Goal: Transaction & Acquisition: Purchase product/service

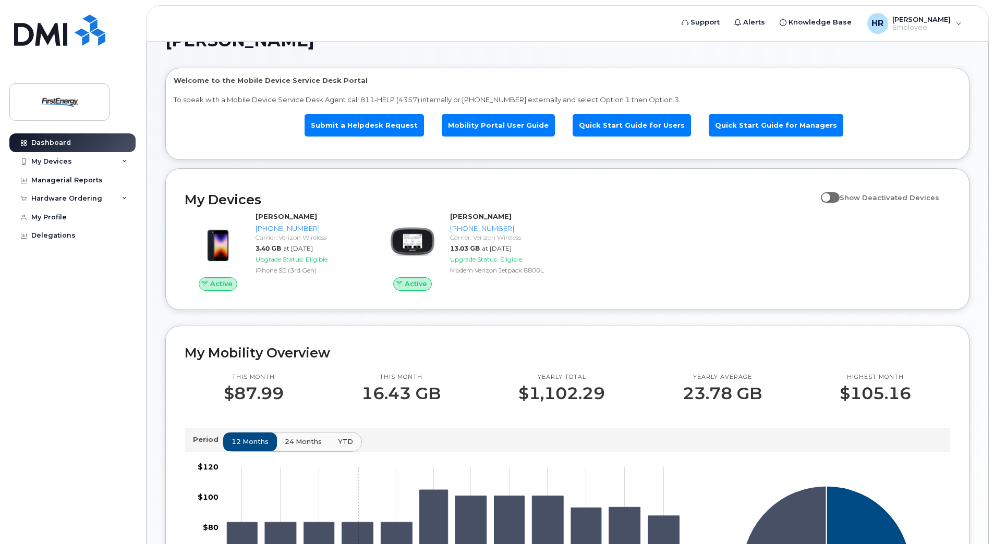
scroll to position [10, 0]
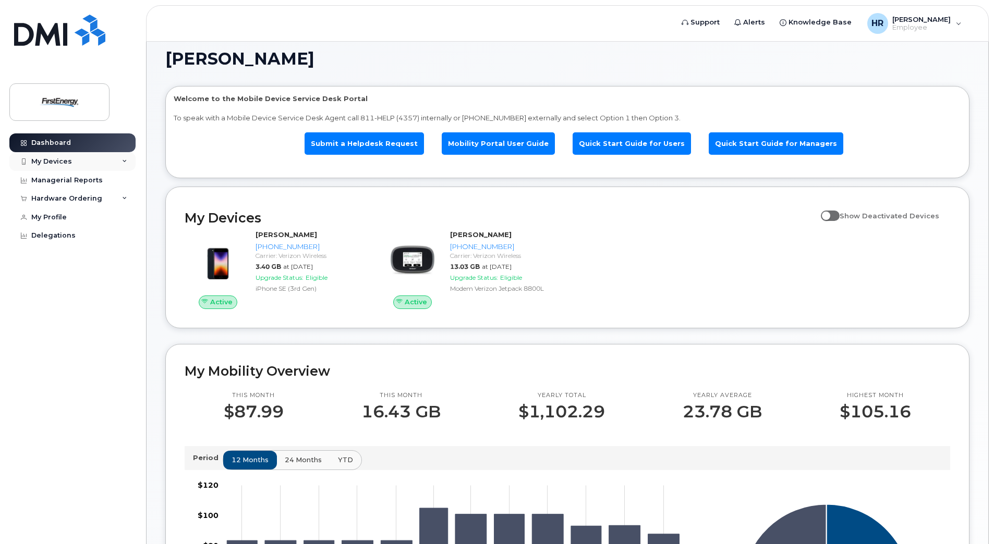
click at [90, 163] on div "My Devices" at bounding box center [72, 161] width 126 height 19
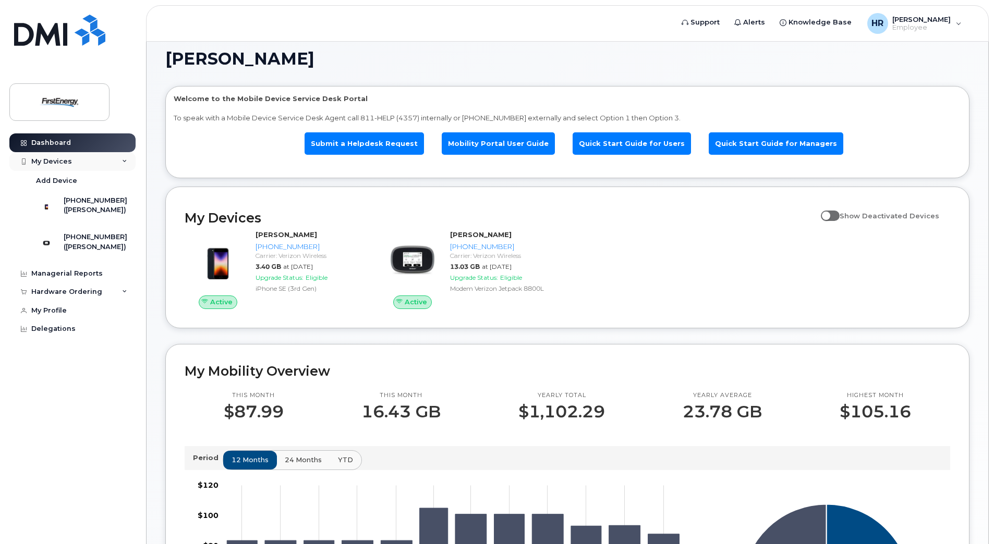
click at [90, 163] on div "My Devices" at bounding box center [72, 161] width 126 height 19
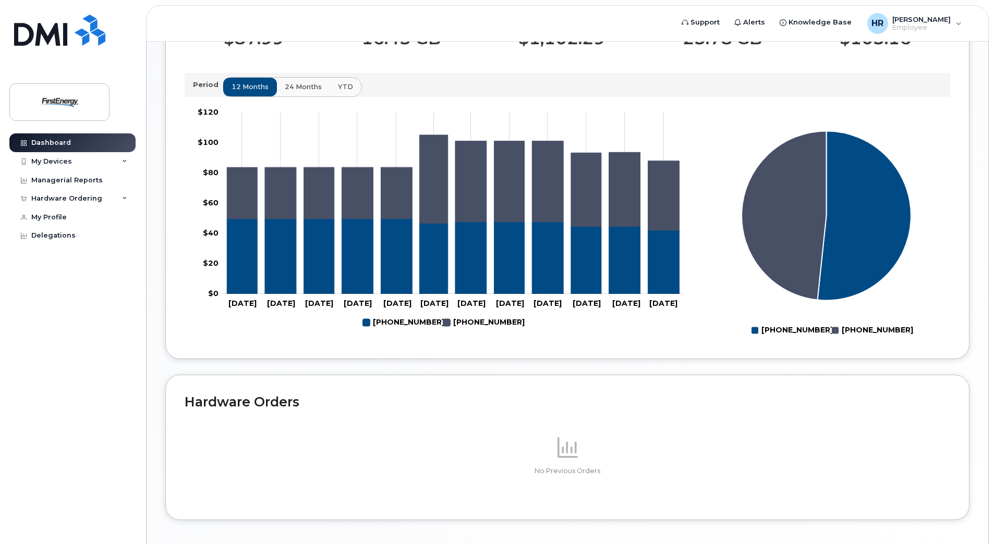
scroll to position [427, 0]
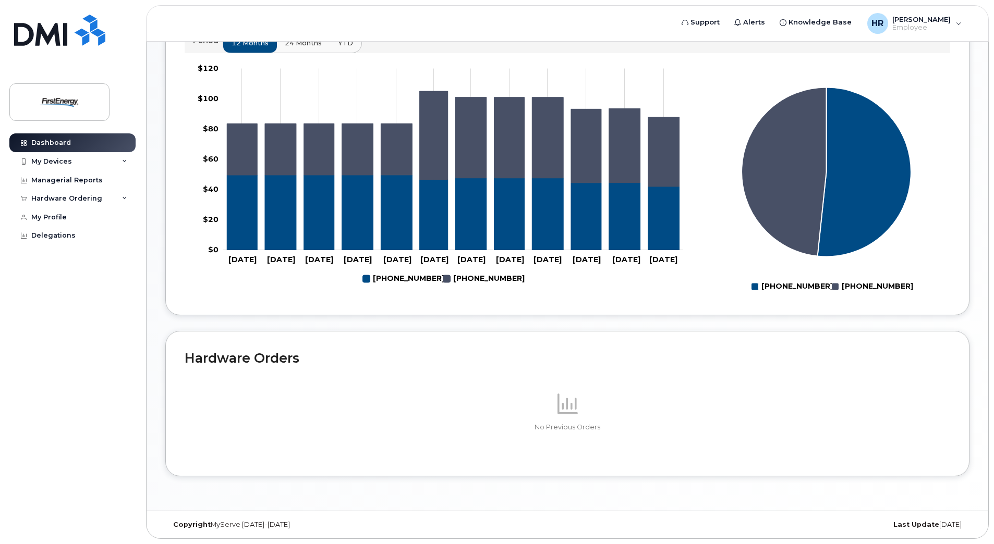
click at [264, 363] on h2 "Hardware Orders" at bounding box center [567, 358] width 765 height 16
click at [371, 368] on div "No Previous Orders" at bounding box center [567, 411] width 765 height 91
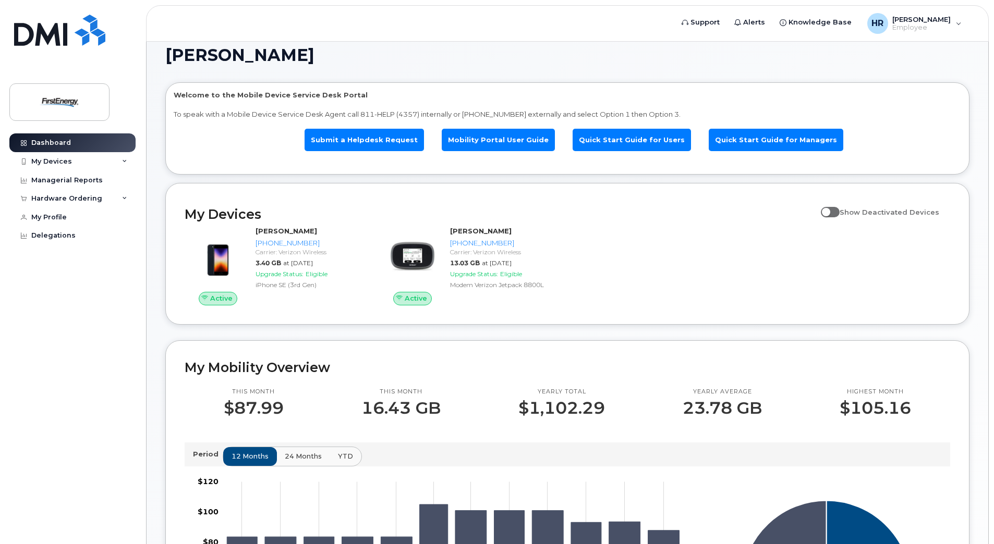
scroll to position [10, 0]
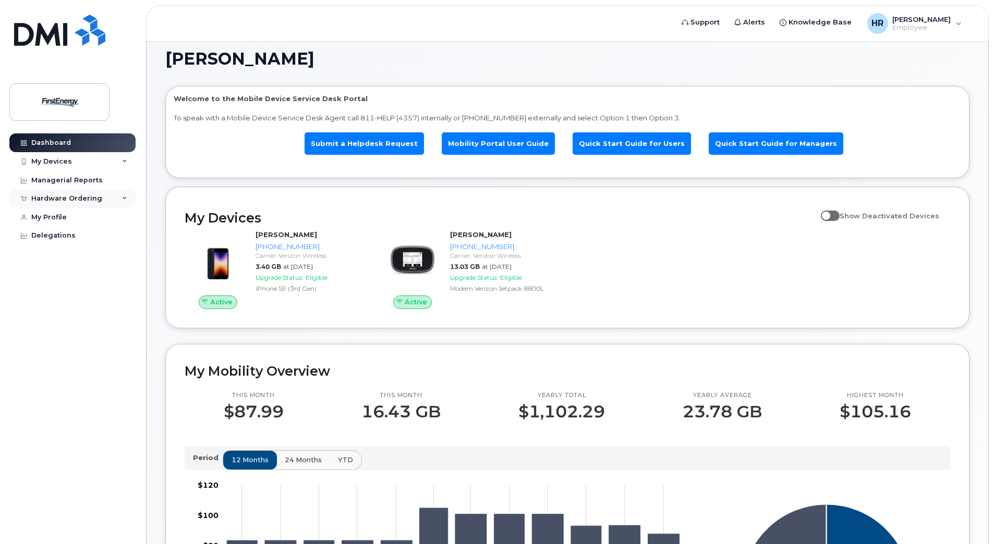
click at [126, 199] on icon at bounding box center [124, 198] width 5 height 5
click at [66, 218] on div "New Order" at bounding box center [56, 217] width 40 height 9
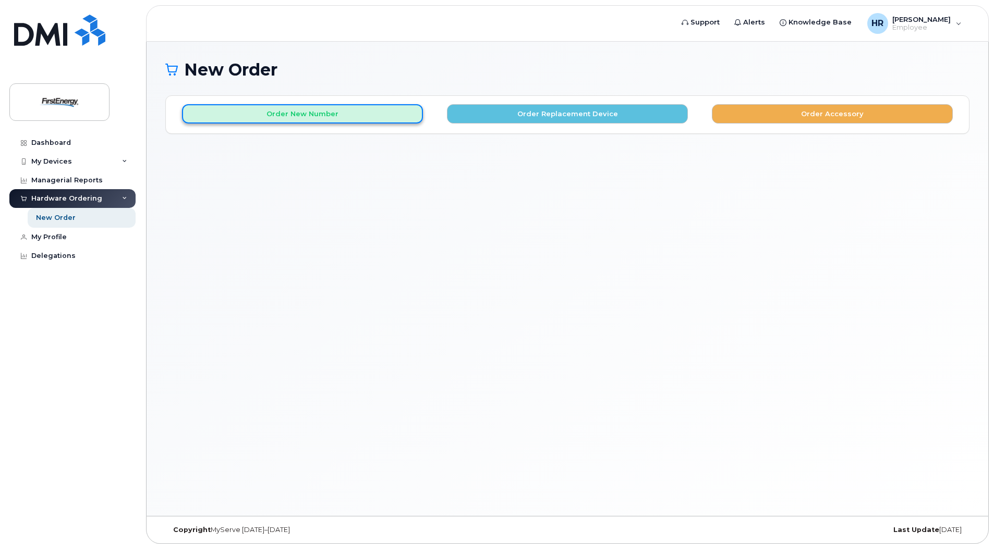
click at [306, 113] on button "Order New Number" at bounding box center [302, 113] width 241 height 19
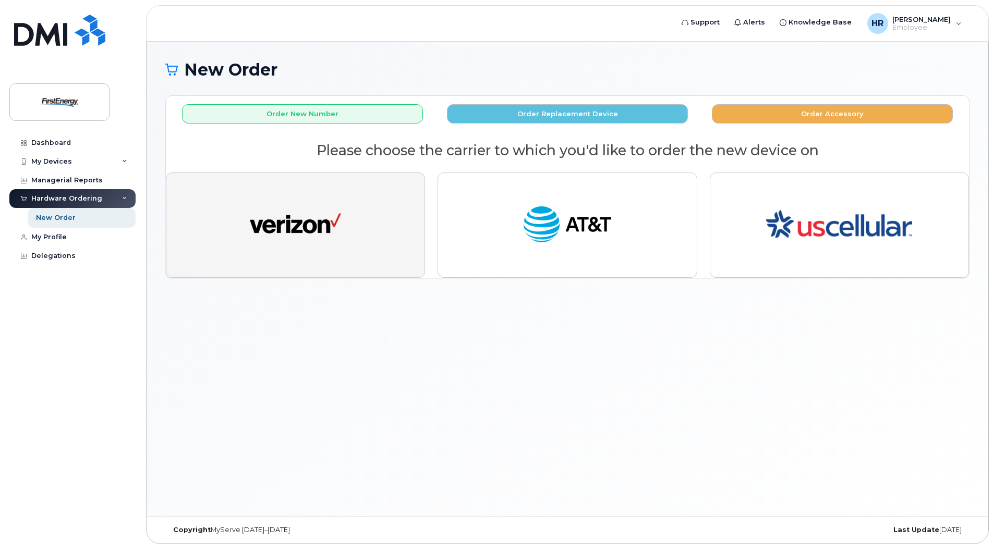
click at [267, 213] on img "button" at bounding box center [295, 225] width 91 height 47
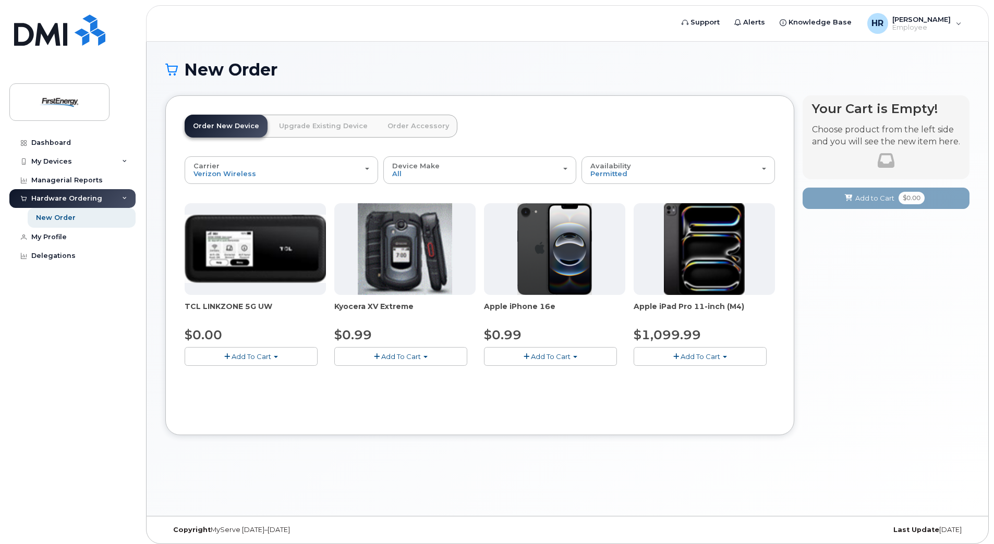
click at [569, 357] on span "Add To Cart" at bounding box center [551, 356] width 40 height 8
click at [572, 357] on button "Add To Cart" at bounding box center [550, 356] width 133 height 18
click at [566, 359] on span "Add To Cart" at bounding box center [551, 356] width 40 height 8
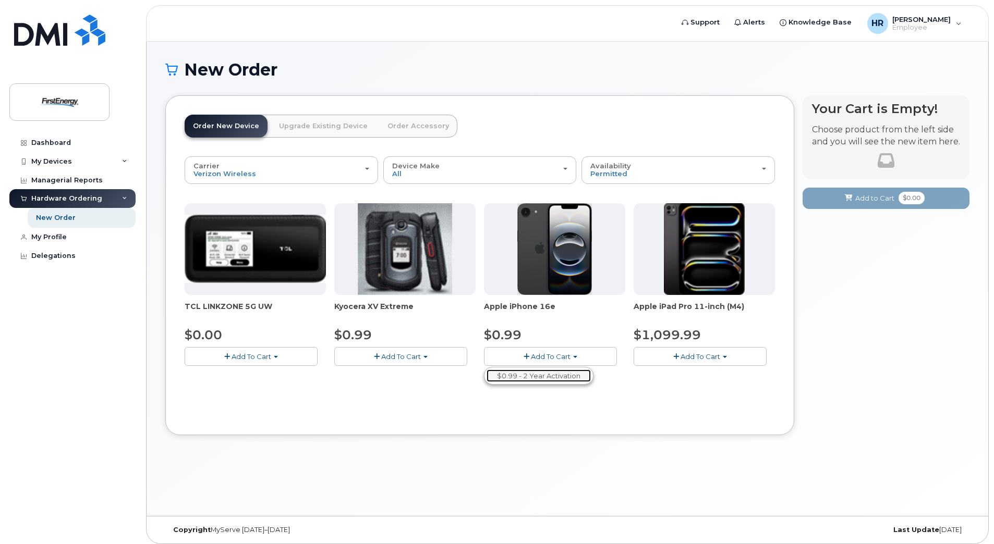
click at [557, 378] on link "$0.99 - 2 Year Activation" at bounding box center [538, 376] width 104 height 13
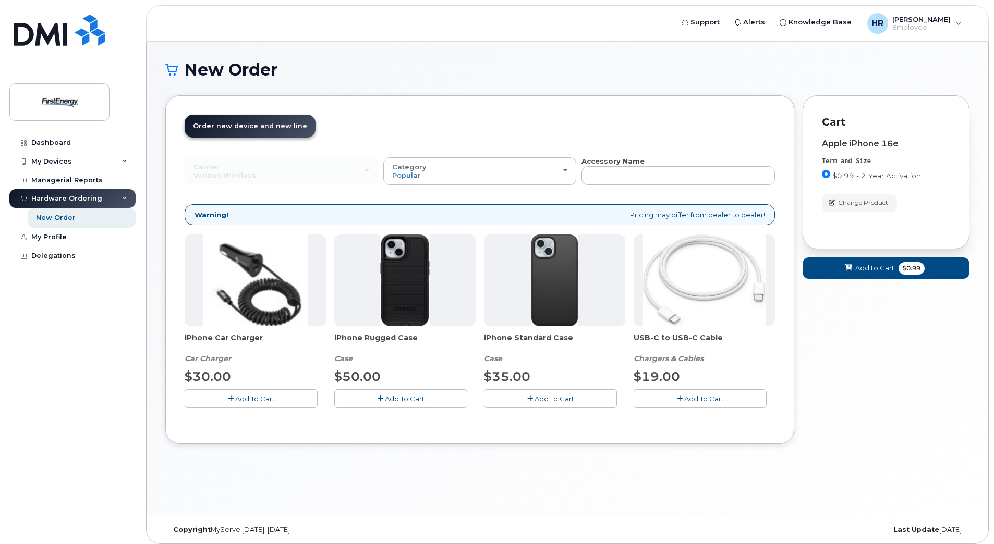
click at [267, 402] on span "Add To Cart" at bounding box center [255, 399] width 40 height 8
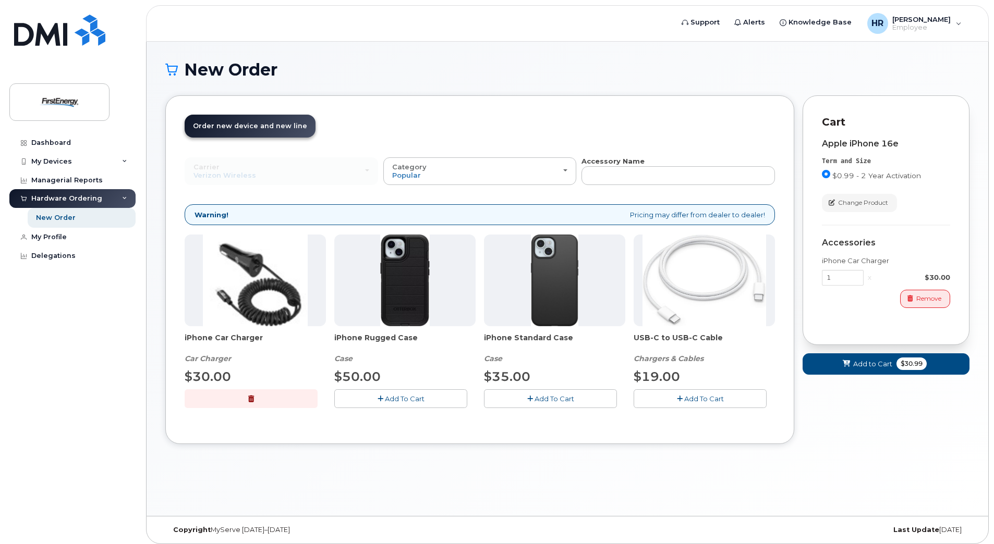
click at [395, 401] on span "Add To Cart" at bounding box center [405, 399] width 40 height 8
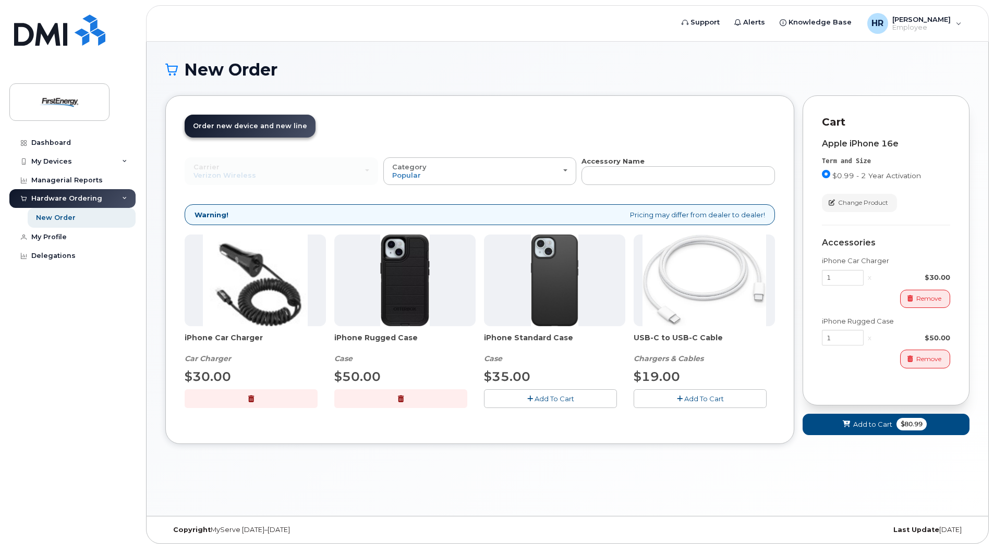
click at [686, 397] on span "Add To Cart" at bounding box center [704, 399] width 40 height 8
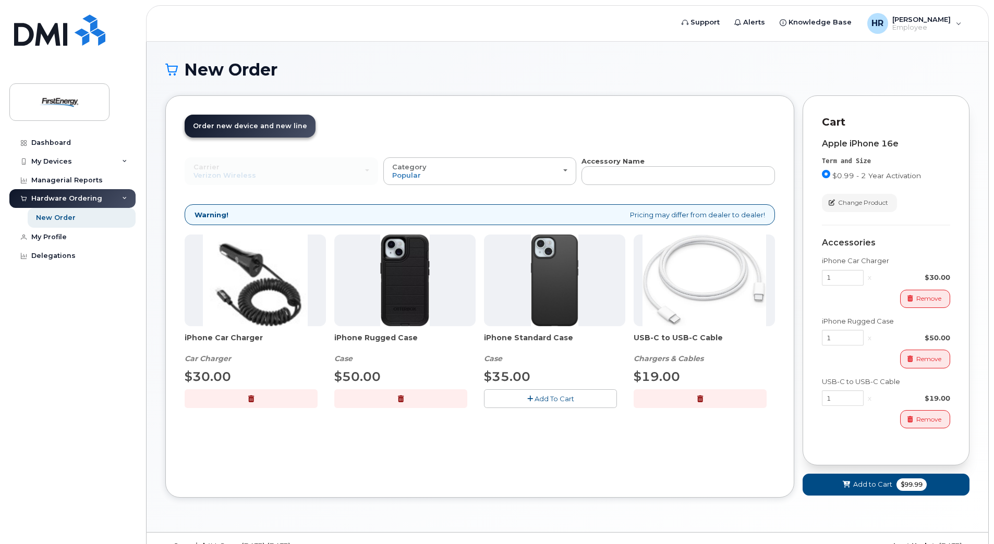
scroll to position [21, 0]
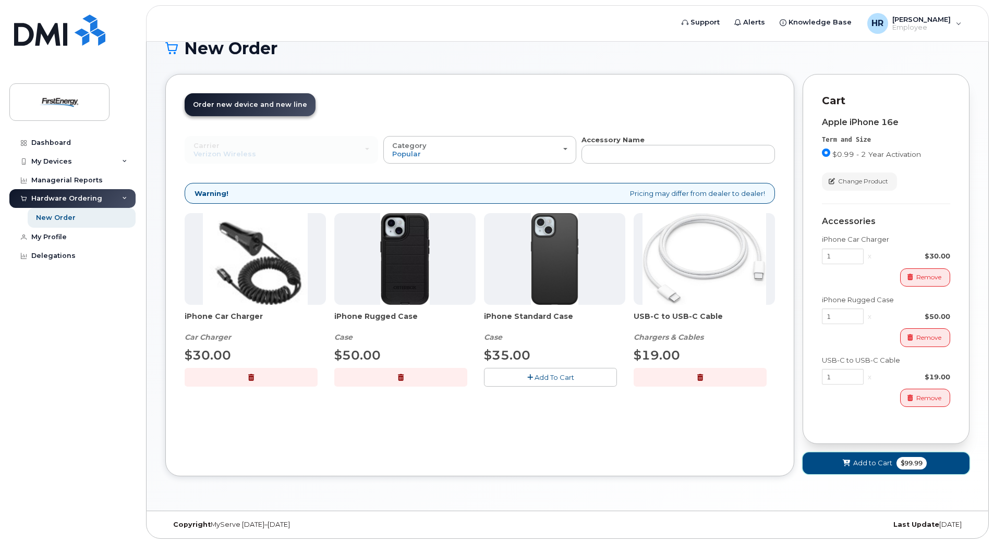
click at [847, 461] on icon at bounding box center [846, 463] width 7 height 7
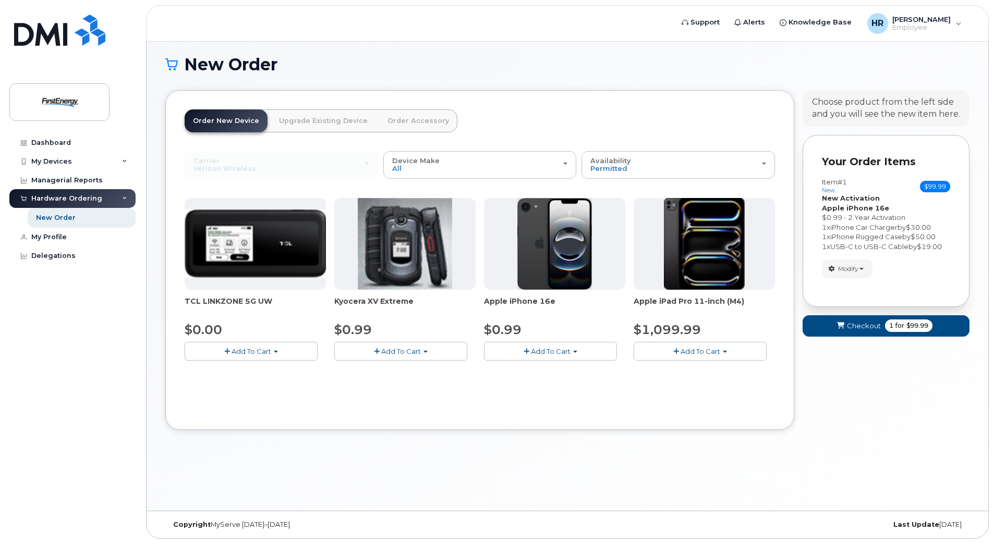
scroll to position [5, 0]
click at [861, 270] on span "button" at bounding box center [861, 269] width 4 height 2
click at [853, 325] on span "Checkout" at bounding box center [864, 326] width 34 height 10
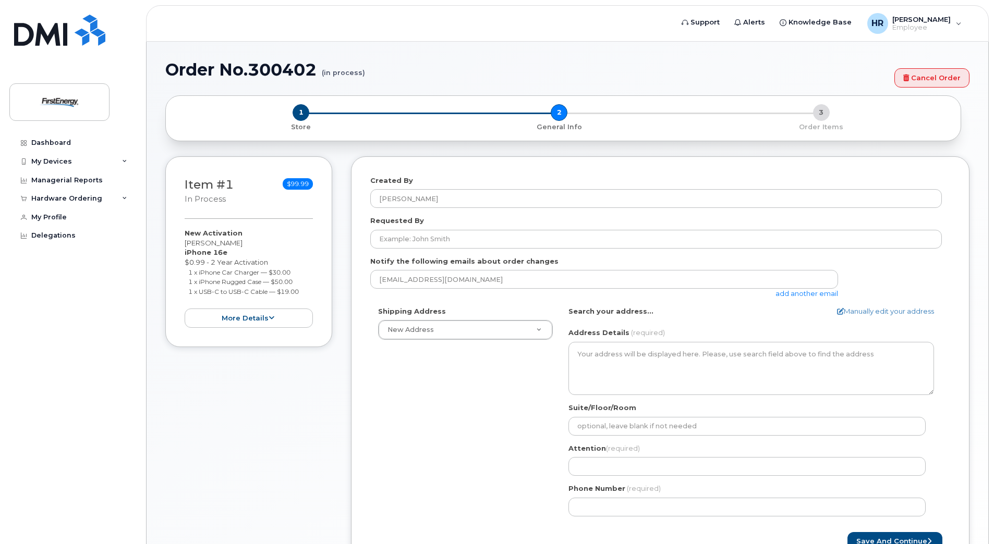
select select
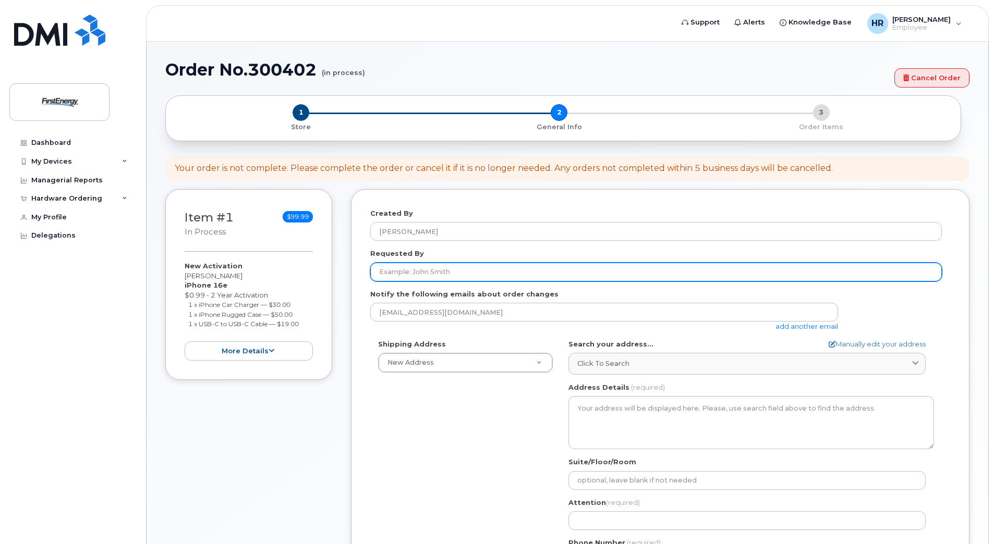
click at [400, 272] on input "Requested By" at bounding box center [655, 272] width 571 height 19
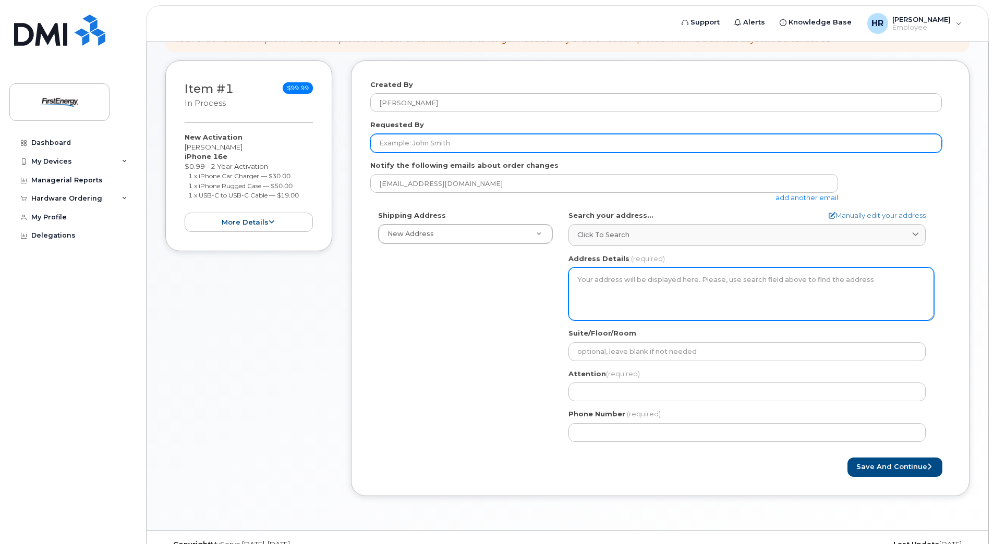
scroll to position [149, 0]
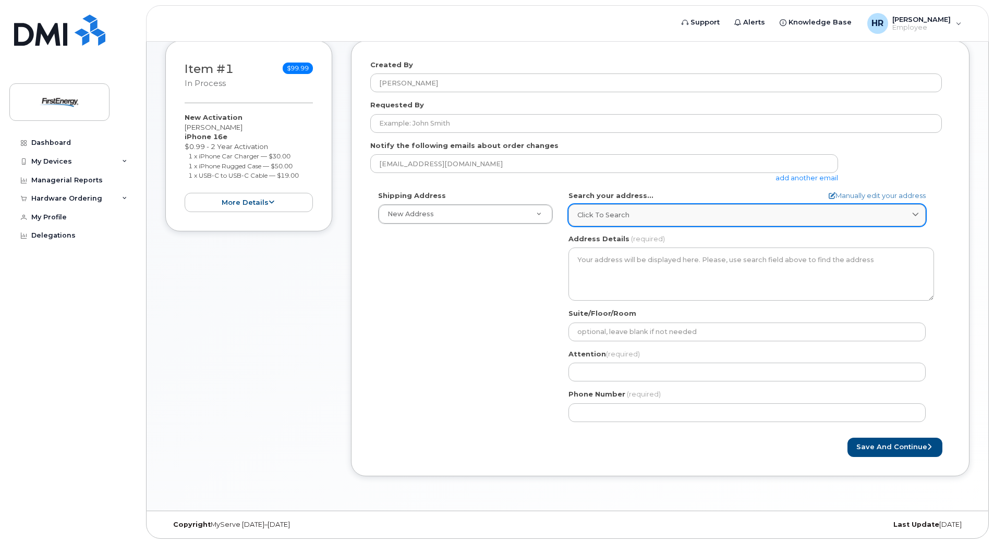
click at [916, 214] on icon at bounding box center [915, 215] width 7 height 7
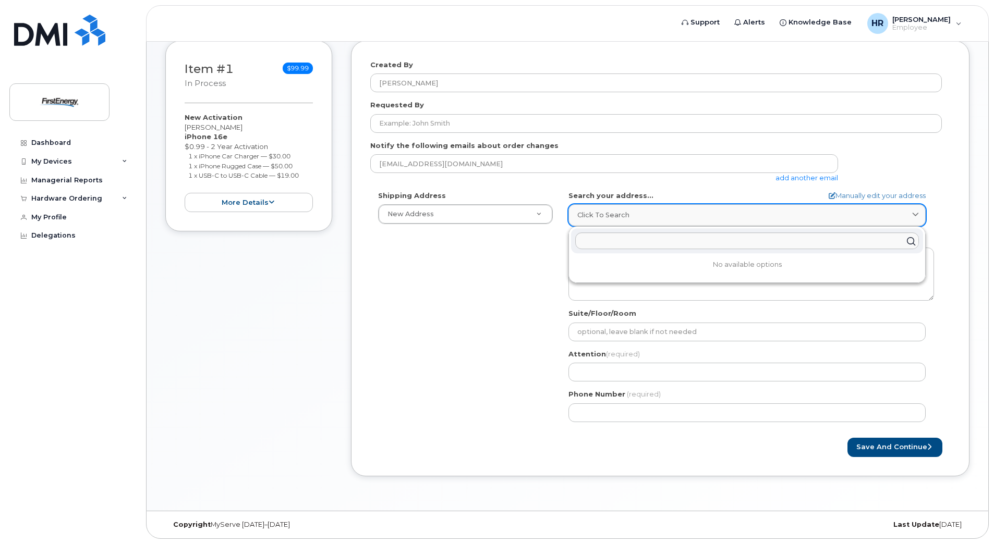
click at [916, 214] on icon at bounding box center [915, 215] width 7 height 7
click at [913, 215] on icon at bounding box center [915, 215] width 7 height 7
click at [488, 322] on div "Shipping Address New Address New Address AB Search your address... Manually edi…" at bounding box center [655, 310] width 571 height 239
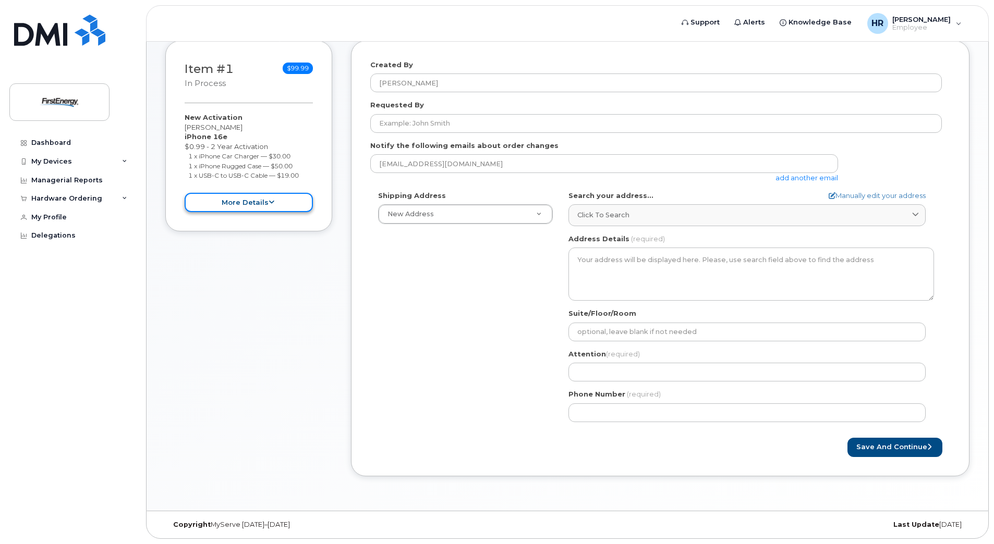
click at [267, 201] on button "more details" at bounding box center [249, 202] width 128 height 19
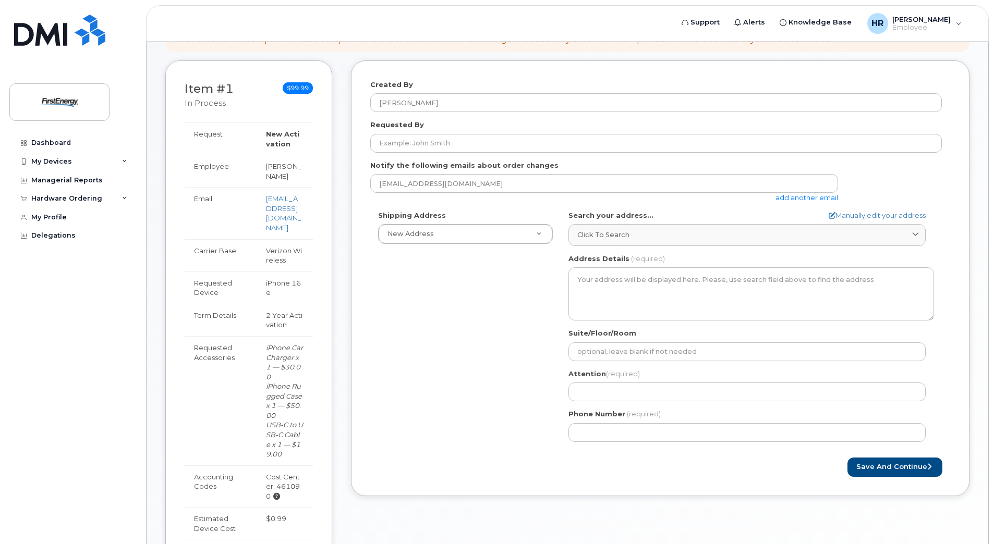
scroll to position [324, 0]
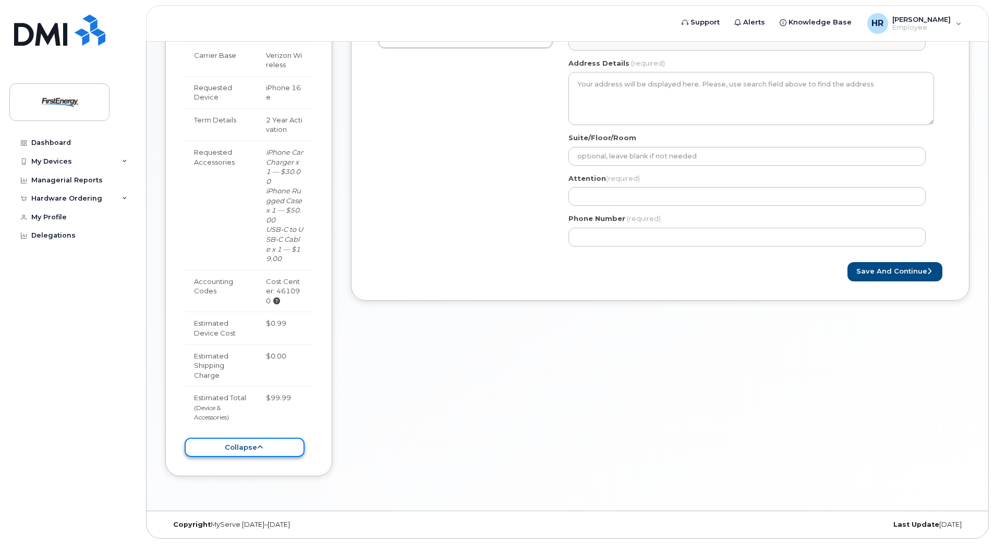
click at [248, 448] on button "collapse" at bounding box center [245, 447] width 120 height 19
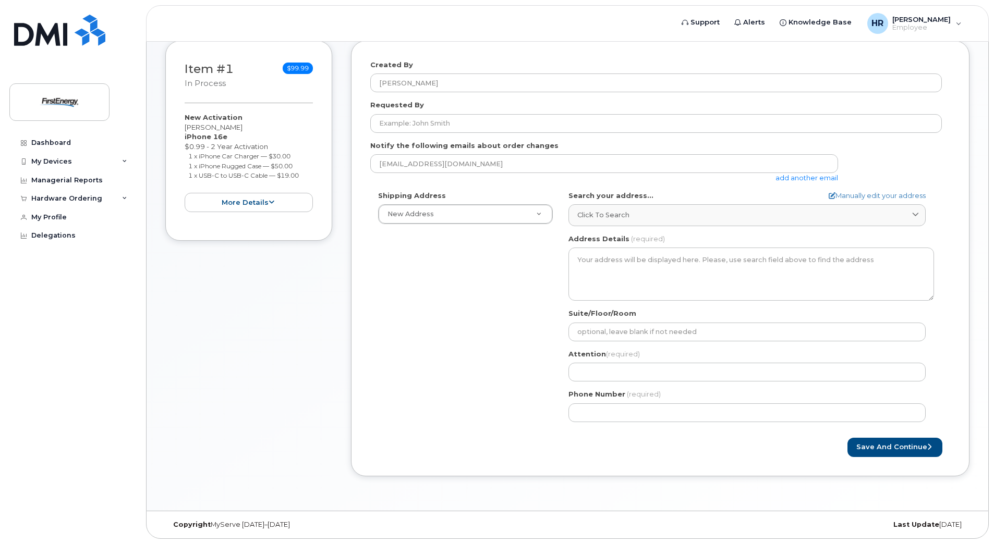
scroll to position [149, 0]
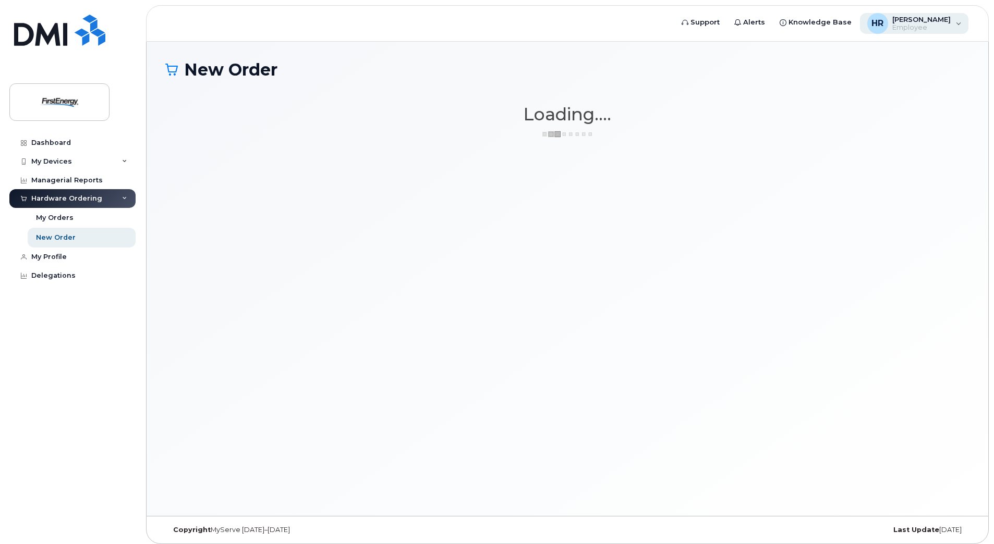
click at [957, 20] on div "HR Heller, Richard J Employee" at bounding box center [914, 23] width 109 height 21
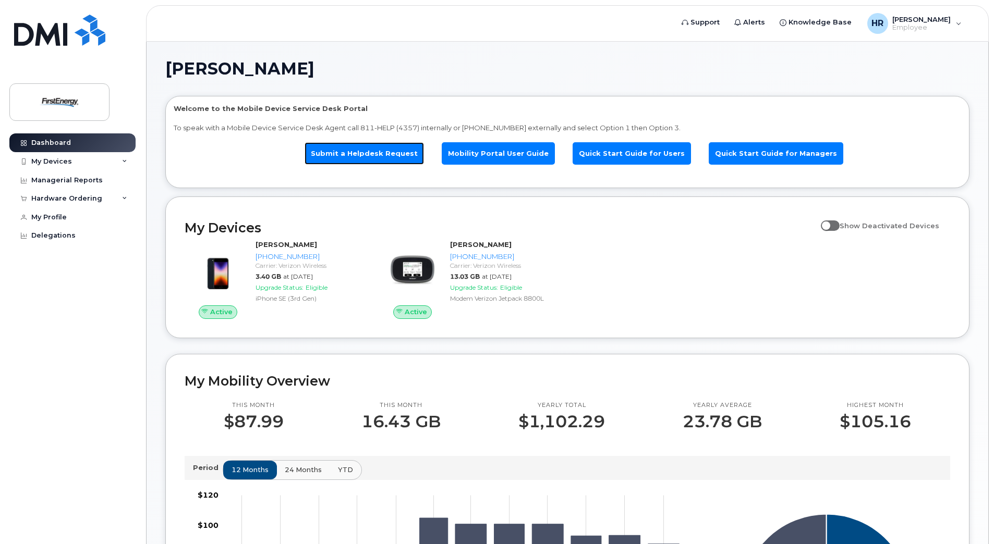
click at [381, 149] on link "Submit a Helpdesk Request" at bounding box center [363, 153] width 119 height 22
